Goal: Find contact information: Find contact information

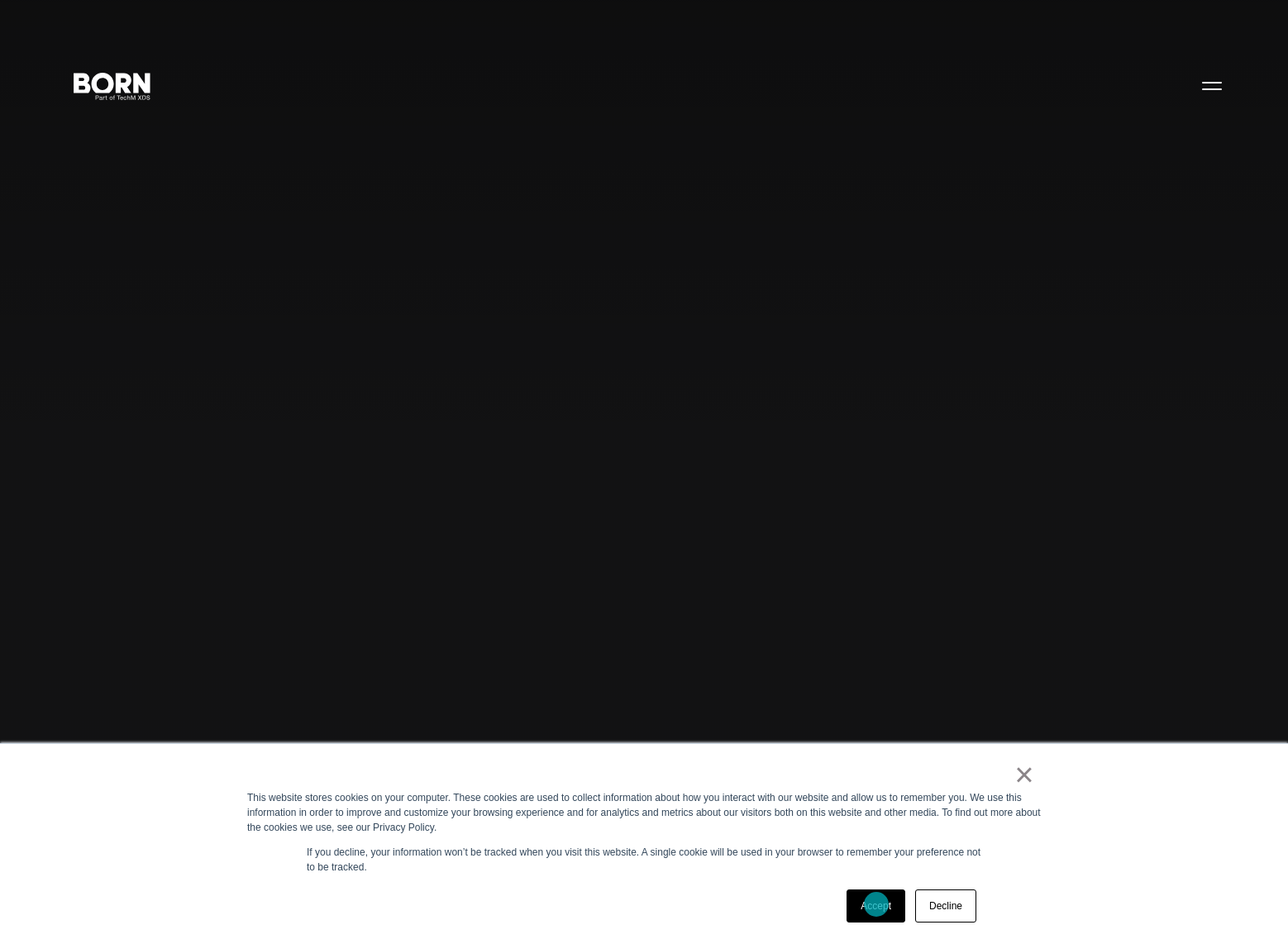
click at [876, 905] on link "Accept" at bounding box center [876, 906] width 59 height 33
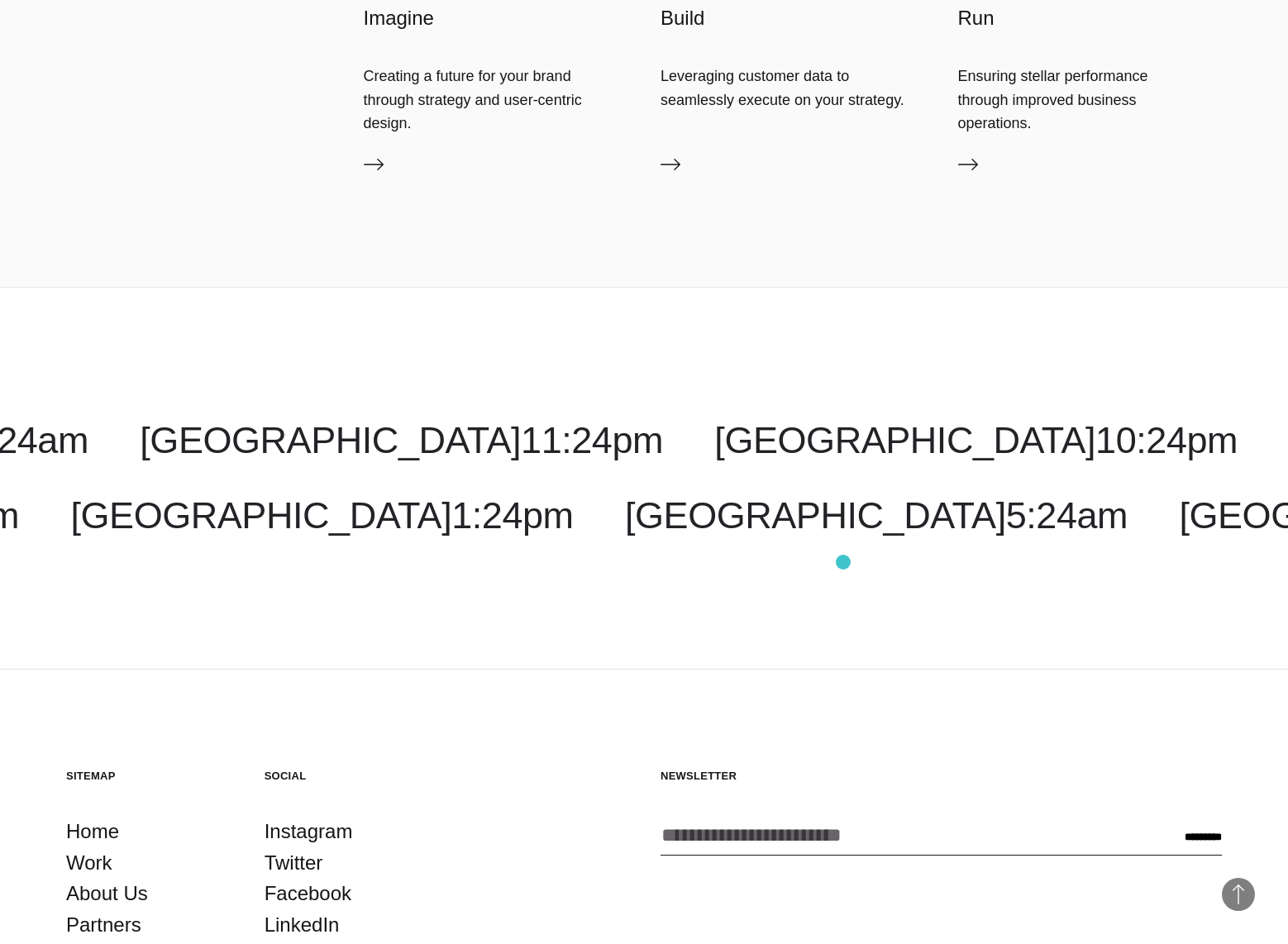
scroll to position [6182, 0]
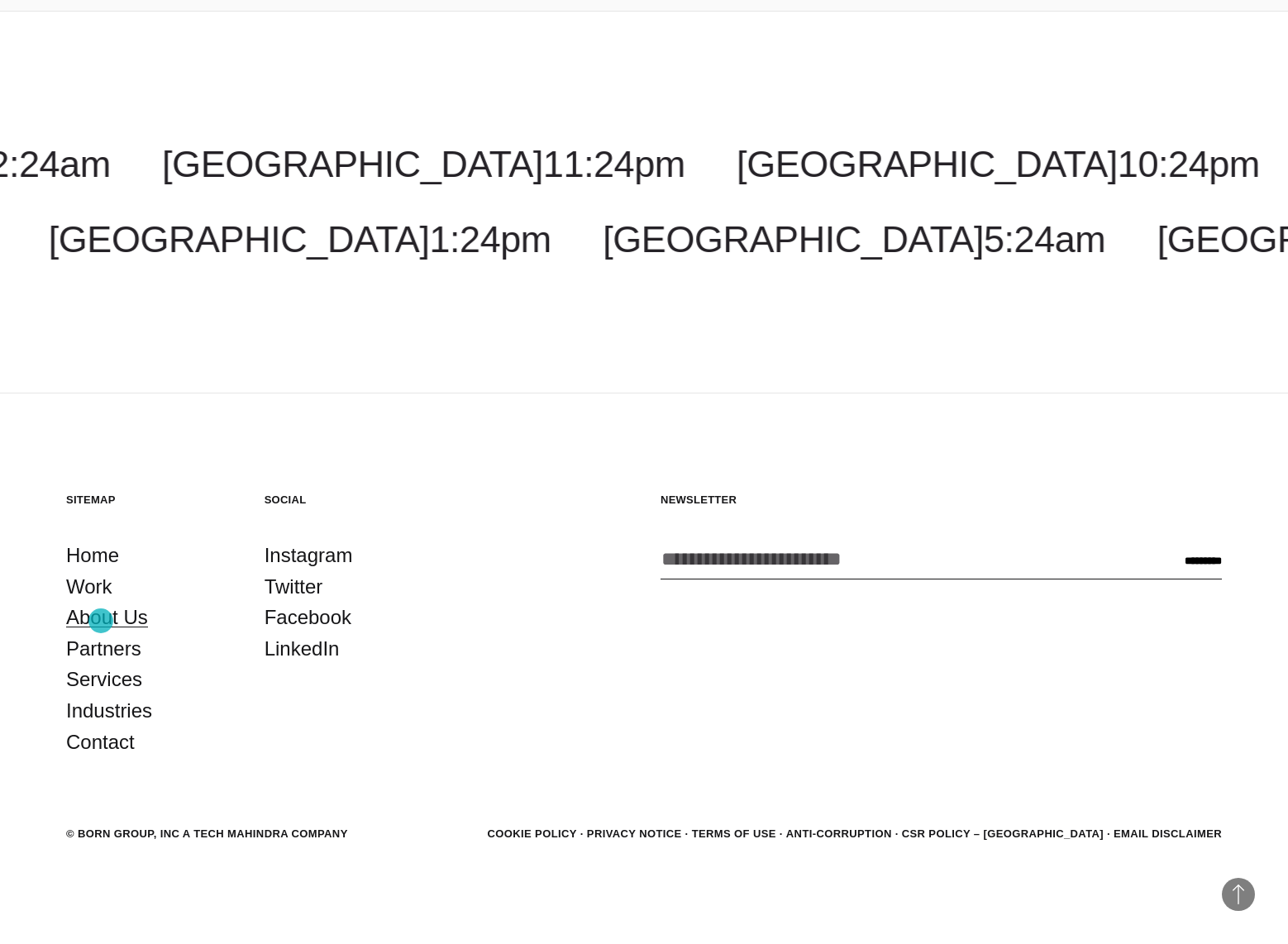
click at [101, 621] on link "About Us" at bounding box center [107, 617] width 82 height 32
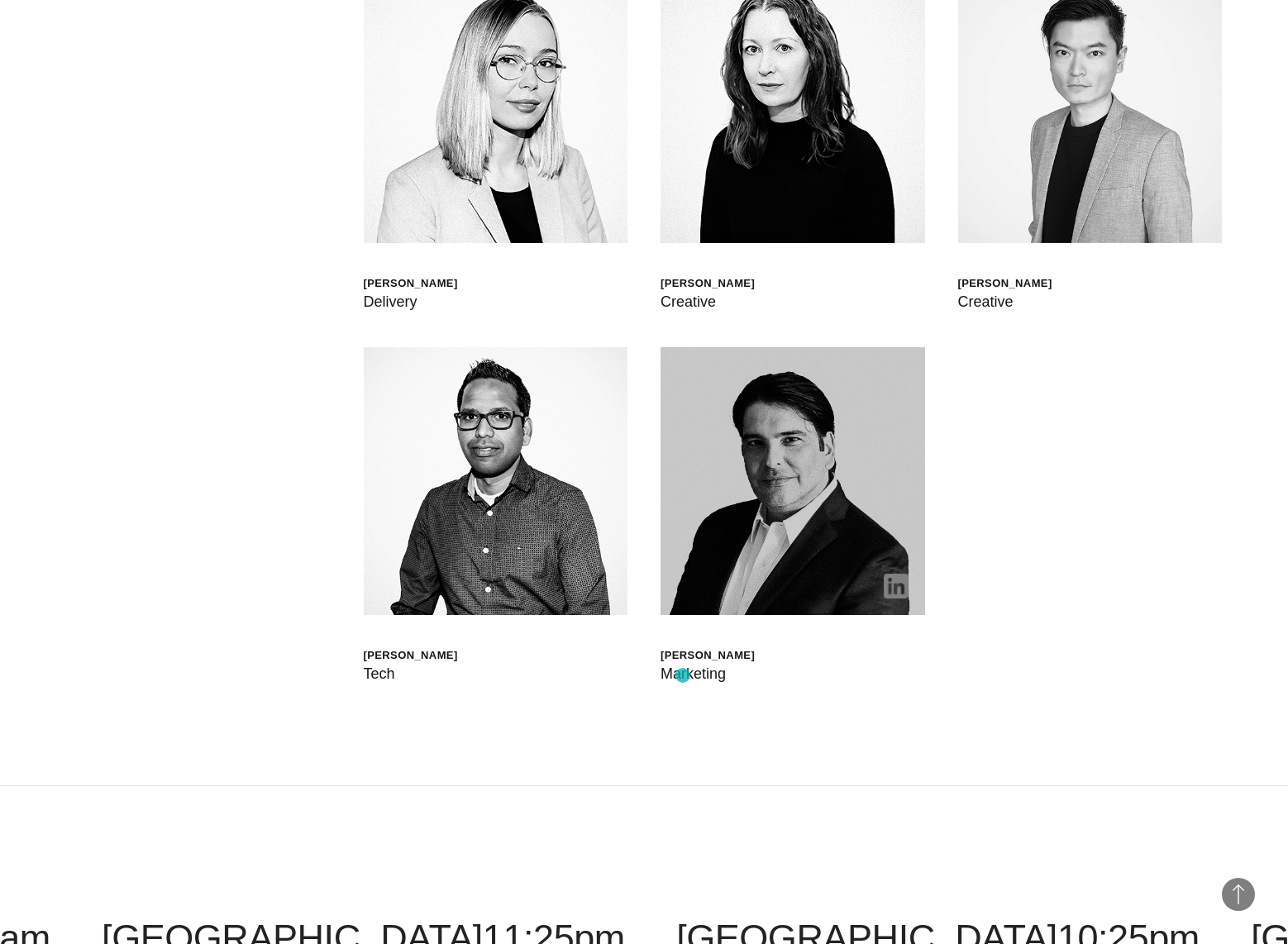
scroll to position [5803, 0]
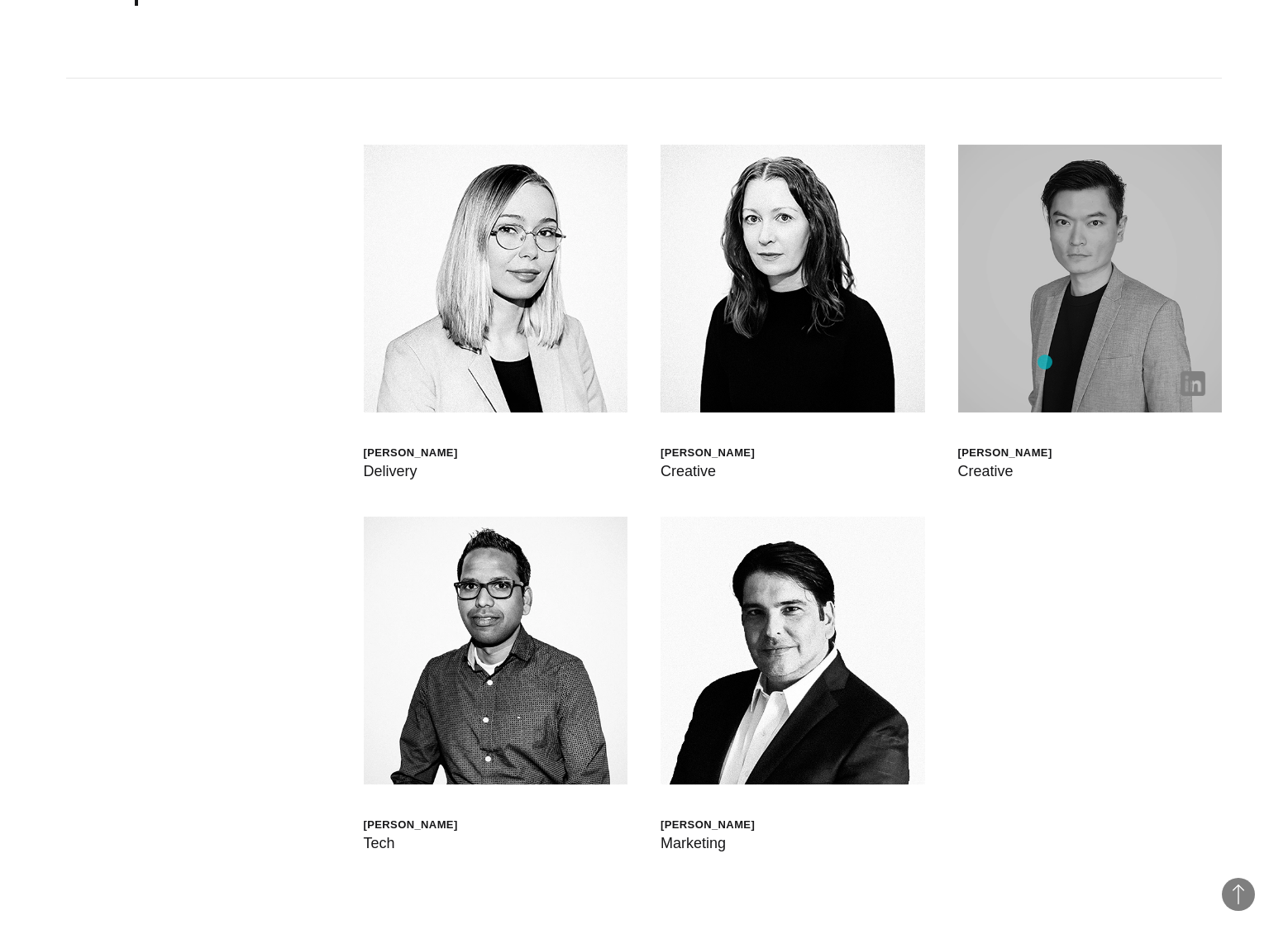
click at [1045, 362] on img at bounding box center [1090, 278] width 264 height 268
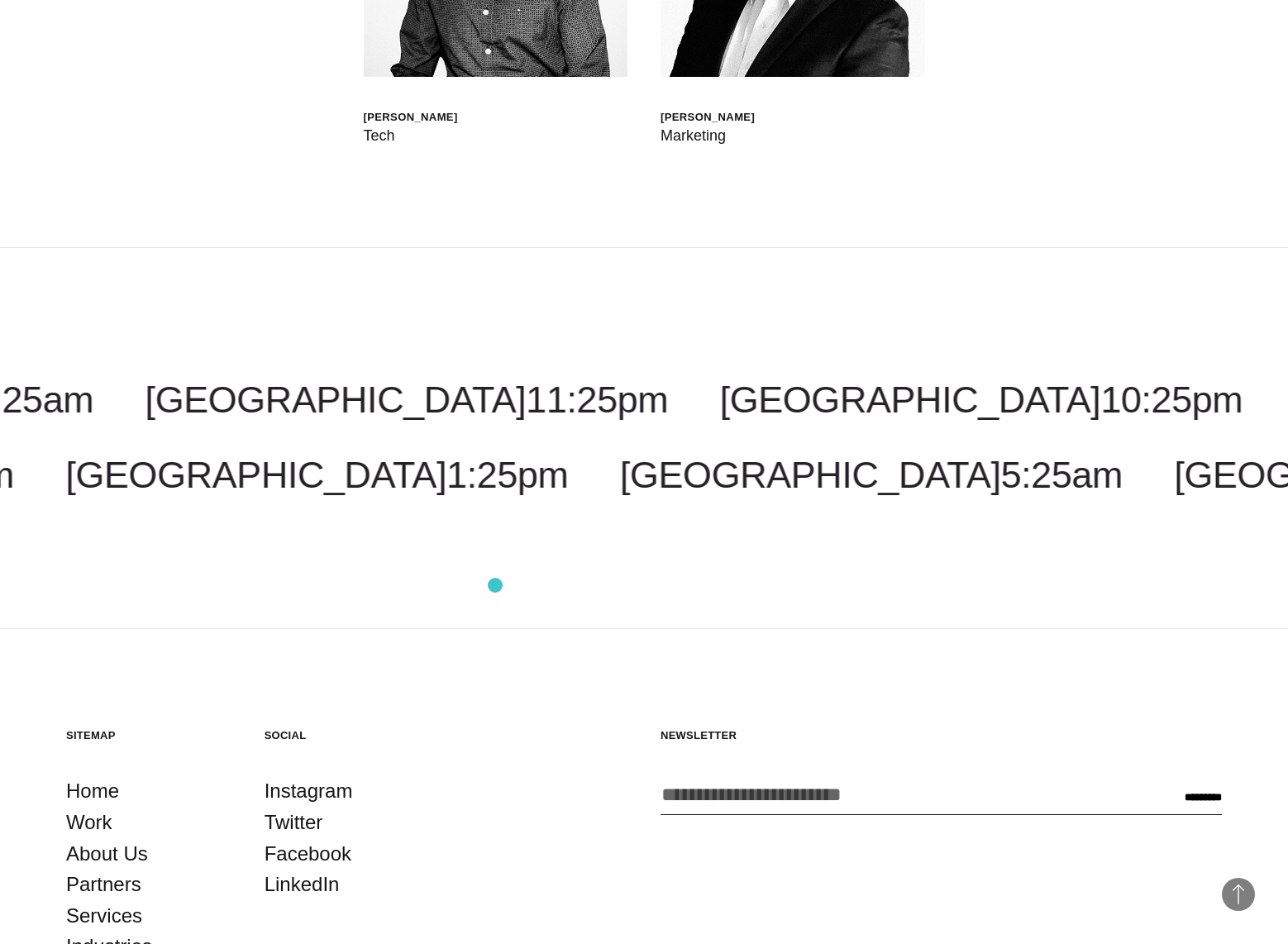
scroll to position [6744, 0]
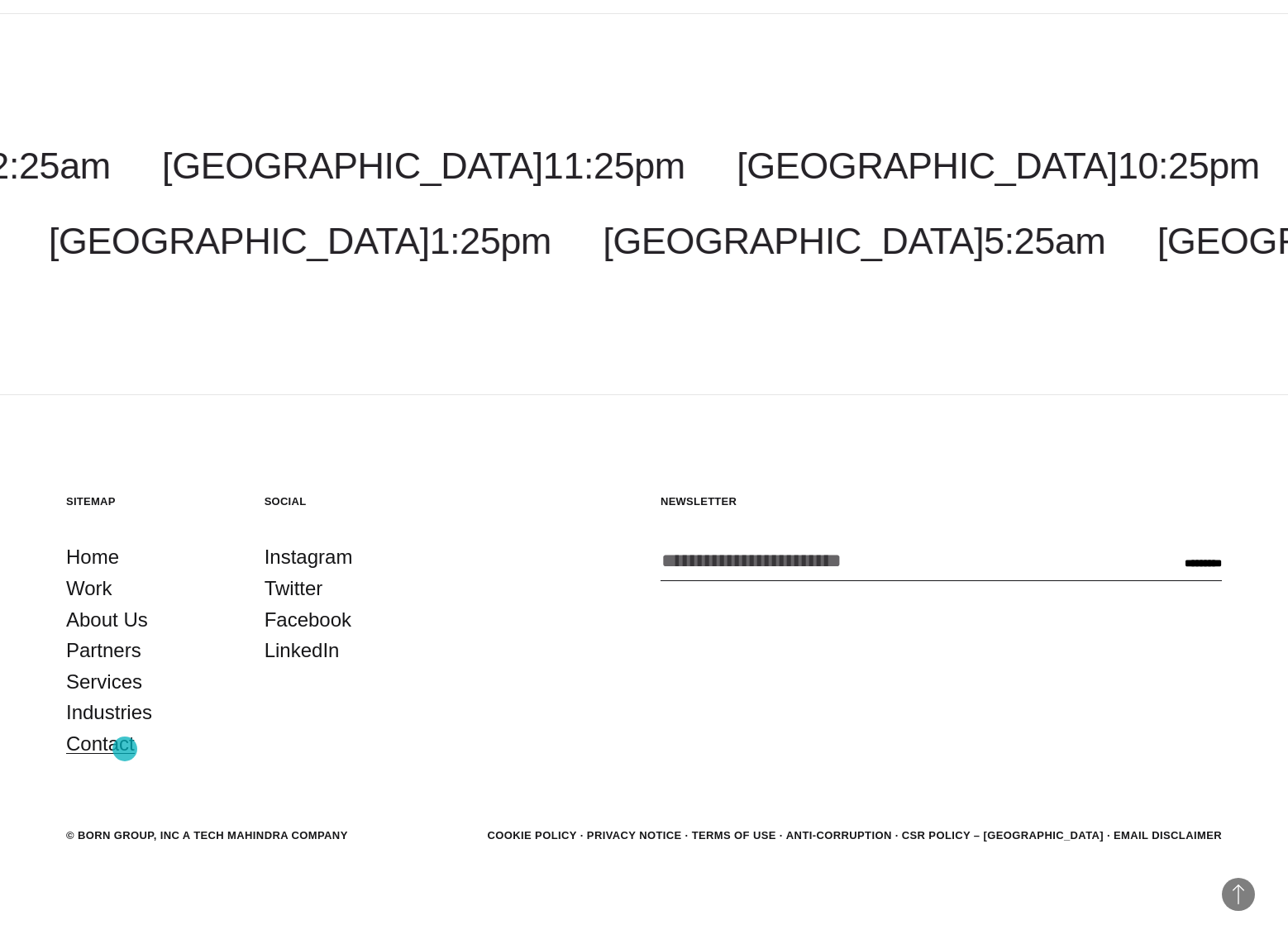
click at [125, 749] on link "Contact" at bounding box center [100, 743] width 68 height 32
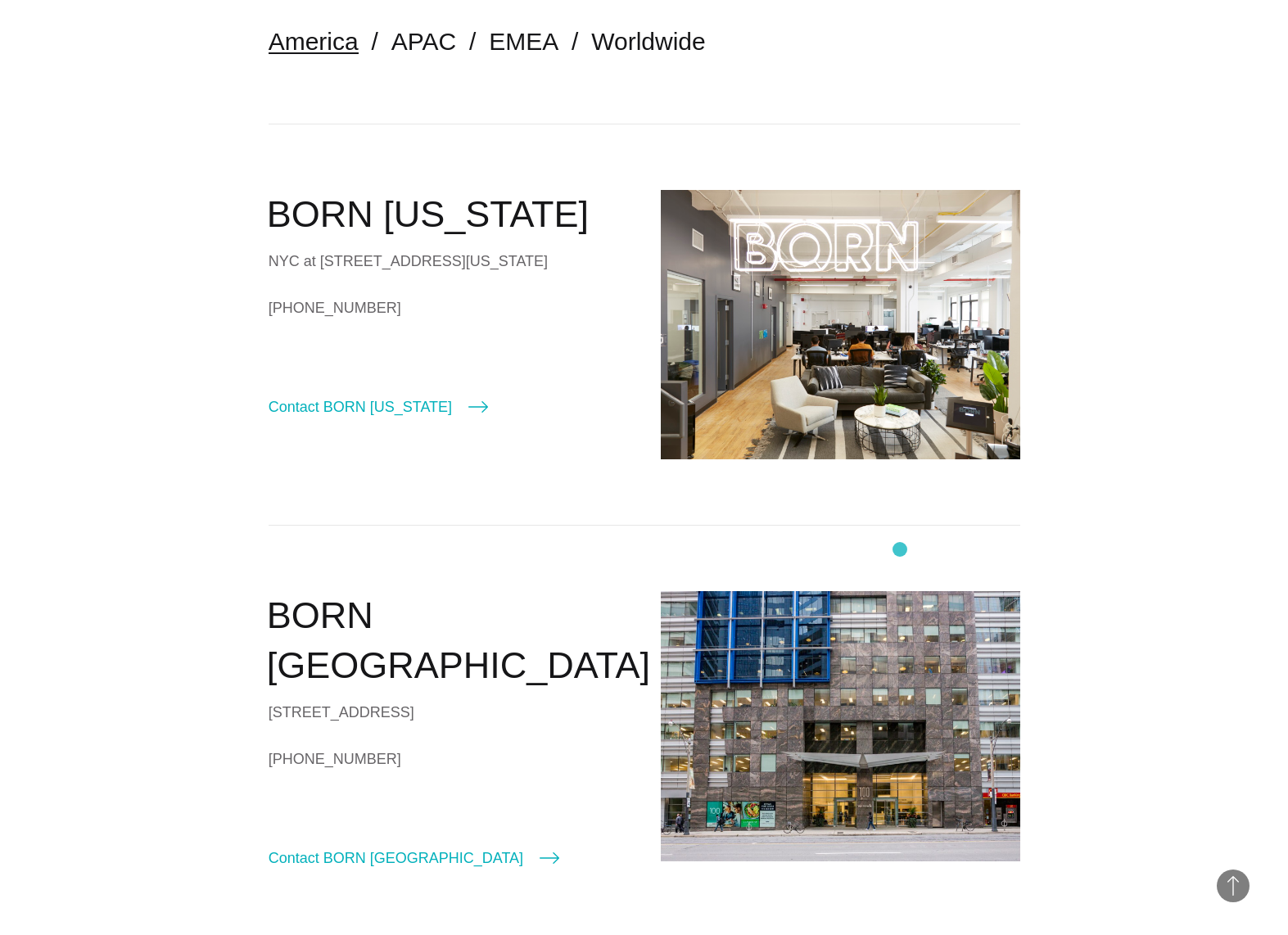
scroll to position [502, 0]
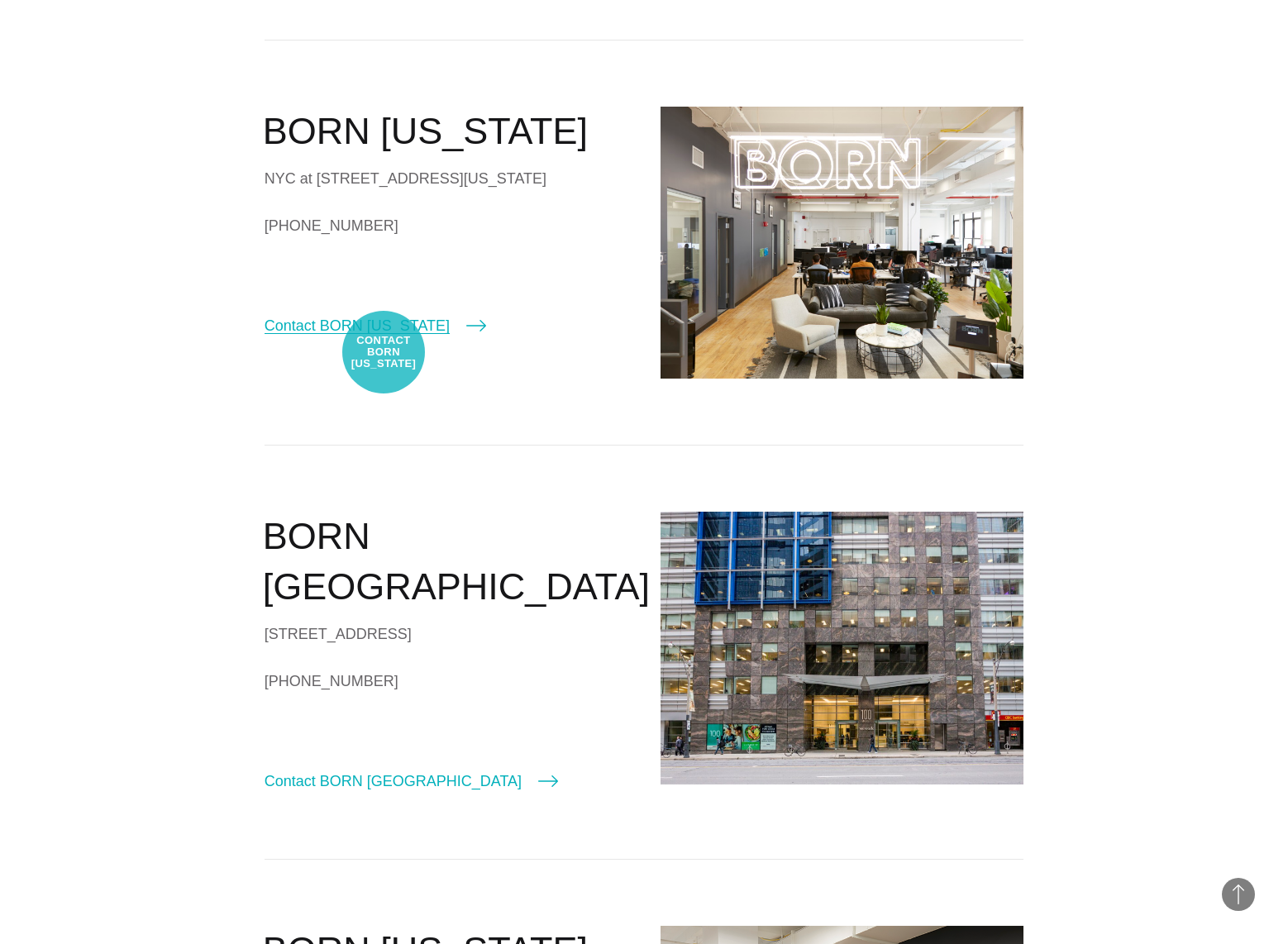
click at [383, 337] on link "Contact BORN [US_STATE]" at bounding box center [375, 325] width 222 height 23
select select "********"
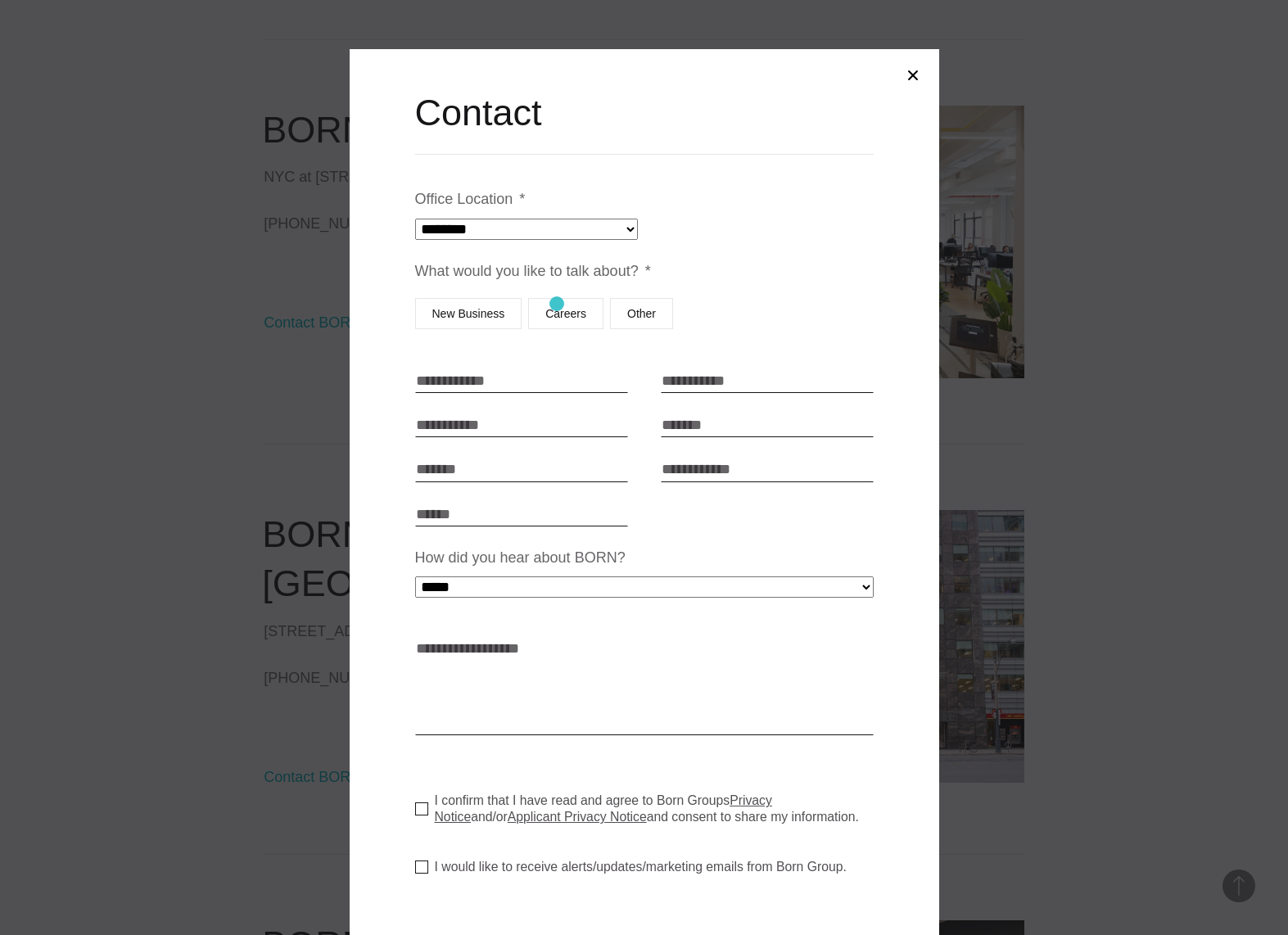
click at [556, 306] on label "Careers" at bounding box center [565, 313] width 75 height 31
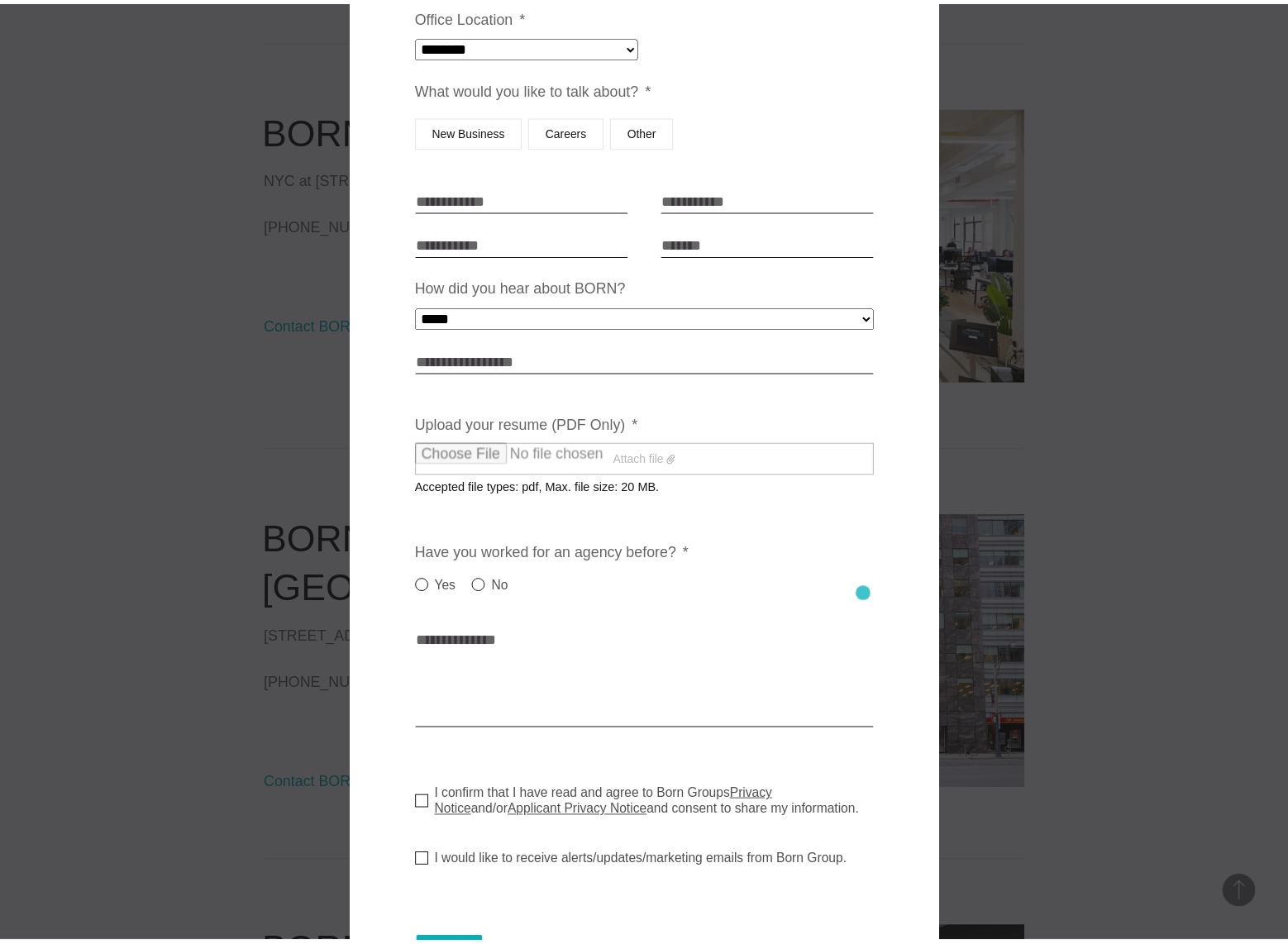
scroll to position [301, 0]
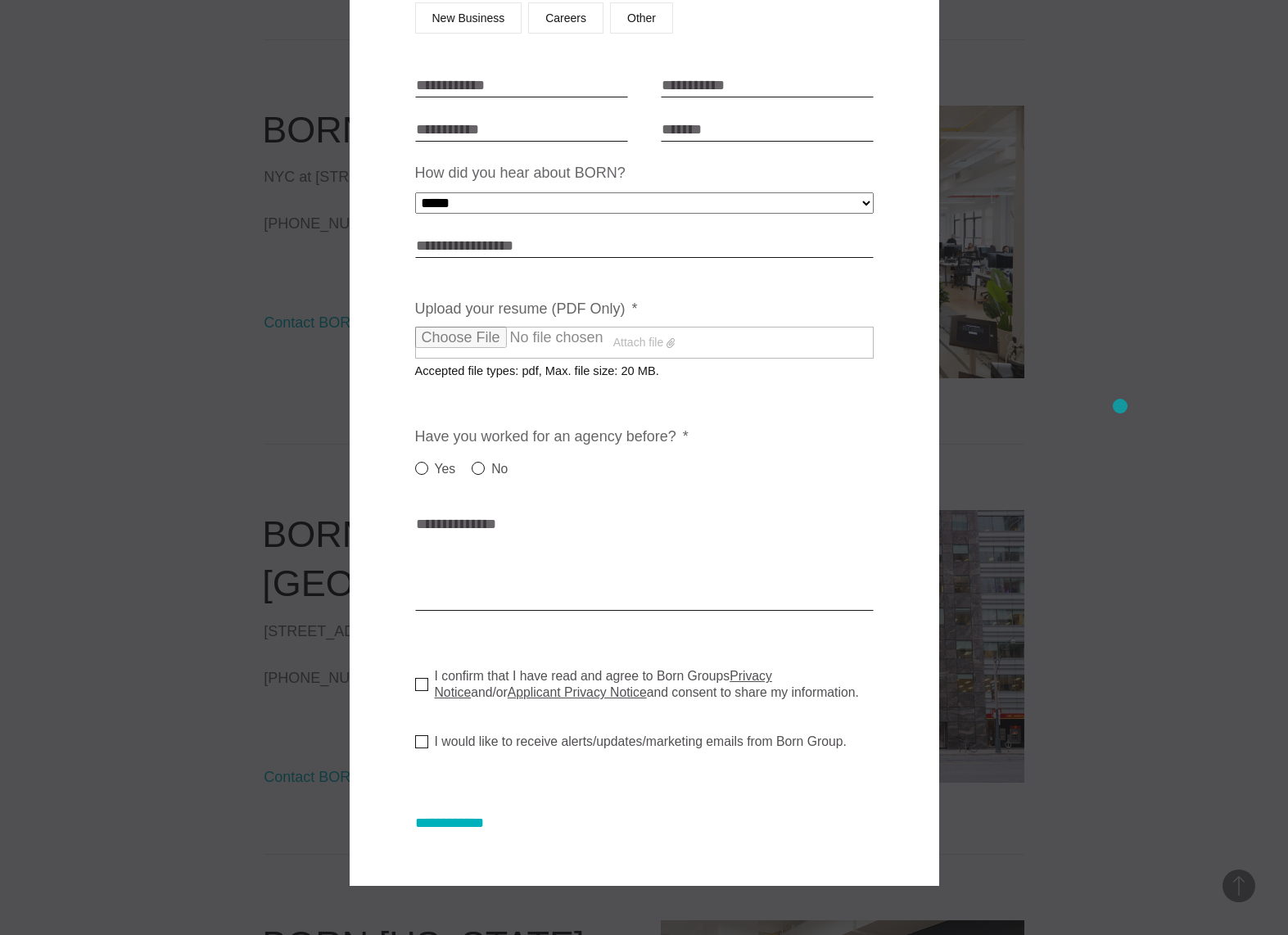
click at [1120, 406] on div at bounding box center [644, 468] width 1288 height 935
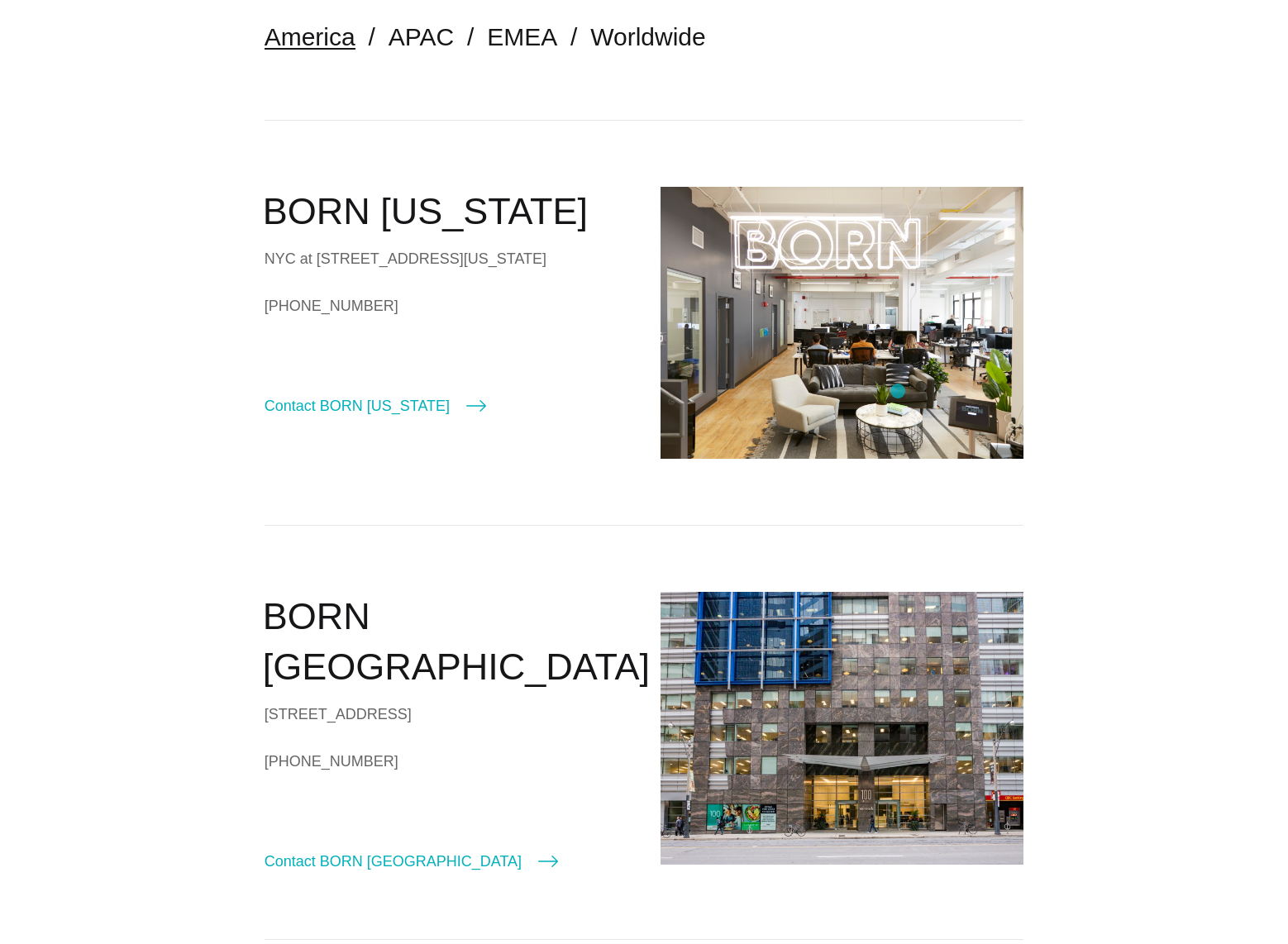
scroll to position [0, 0]
